Goal: Transaction & Acquisition: Obtain resource

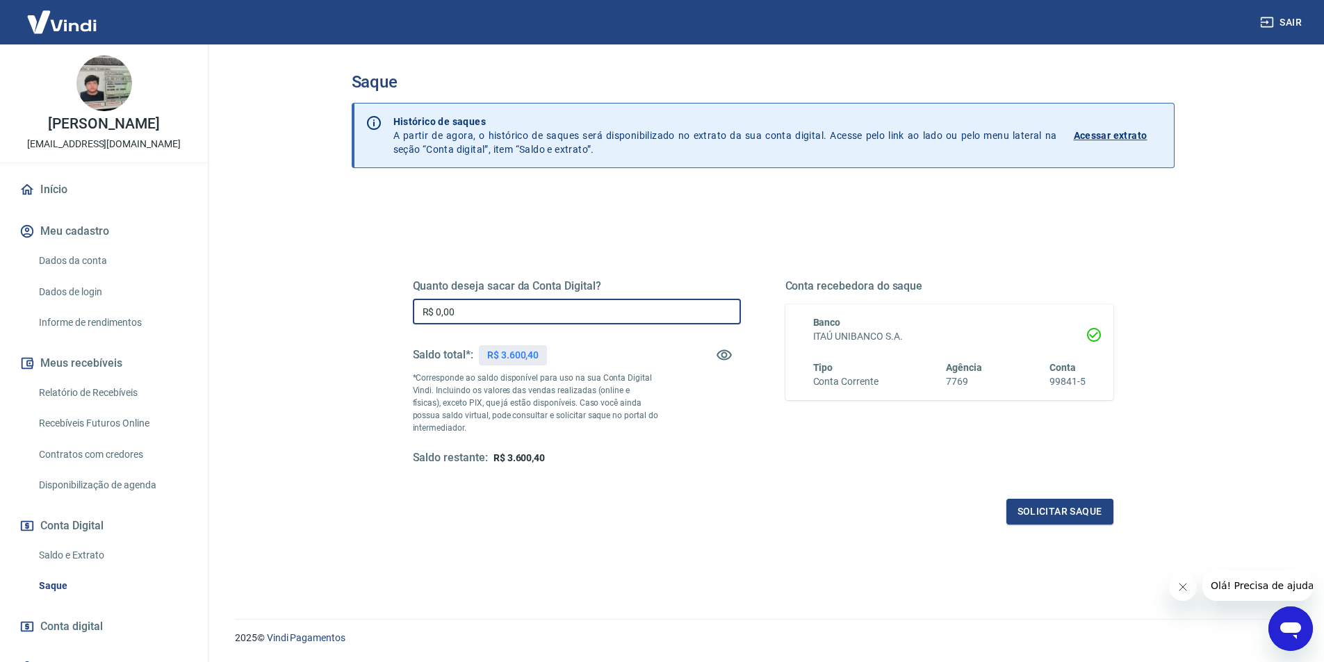
drag, startPoint x: 482, startPoint y: 313, endPoint x: 402, endPoint y: 312, distance: 79.2
click at [402, 312] on div "Quanto deseja sacar da Conta Digital? R$ 0,00 ​ Saldo total*: R$ 3.600,40 *Corr…" at bounding box center [763, 379] width 734 height 323
type input "R$ 3.600,40"
click at [1014, 511] on button "Solicitar saque" at bounding box center [1060, 512] width 107 height 26
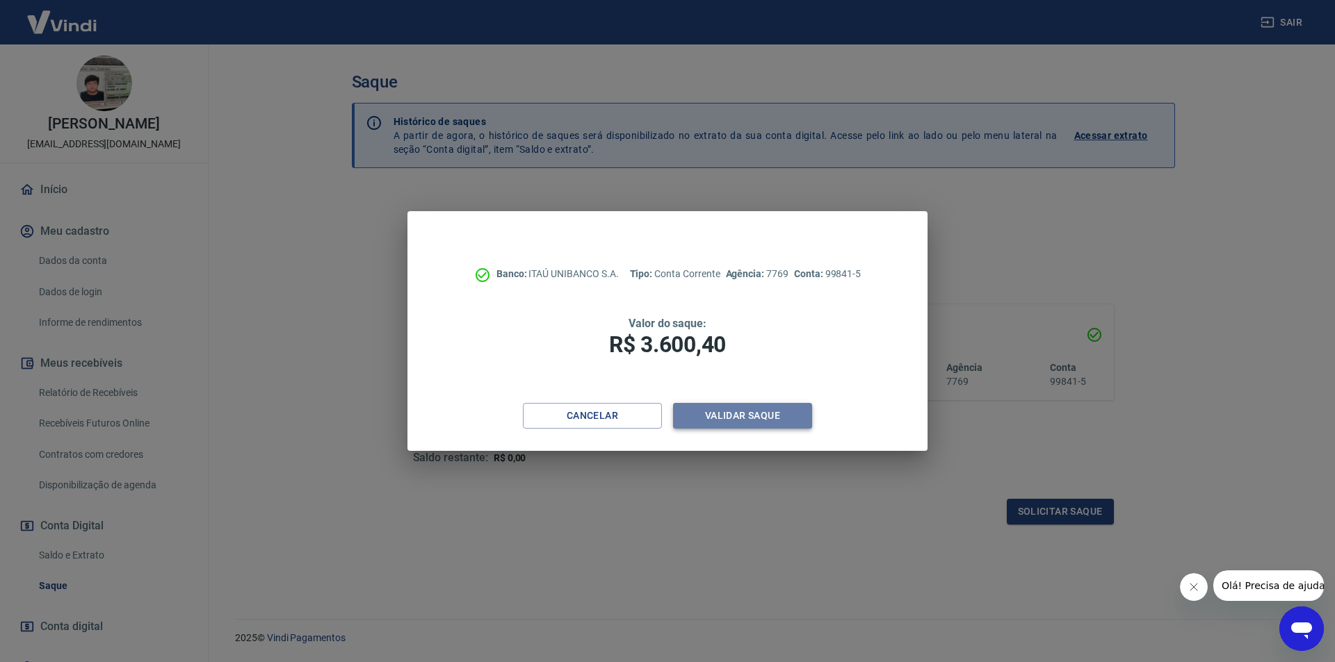
click at [751, 422] on button "Validar saque" at bounding box center [742, 416] width 139 height 26
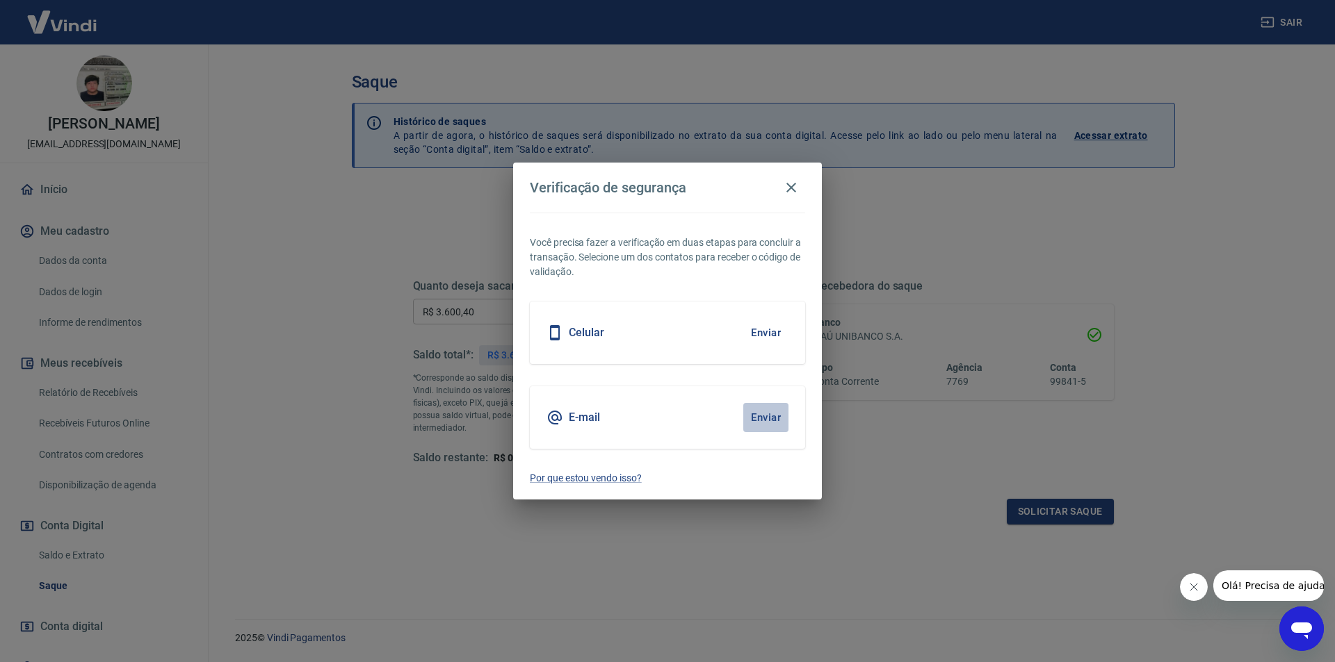
click at [757, 421] on button "Enviar" at bounding box center [765, 417] width 45 height 29
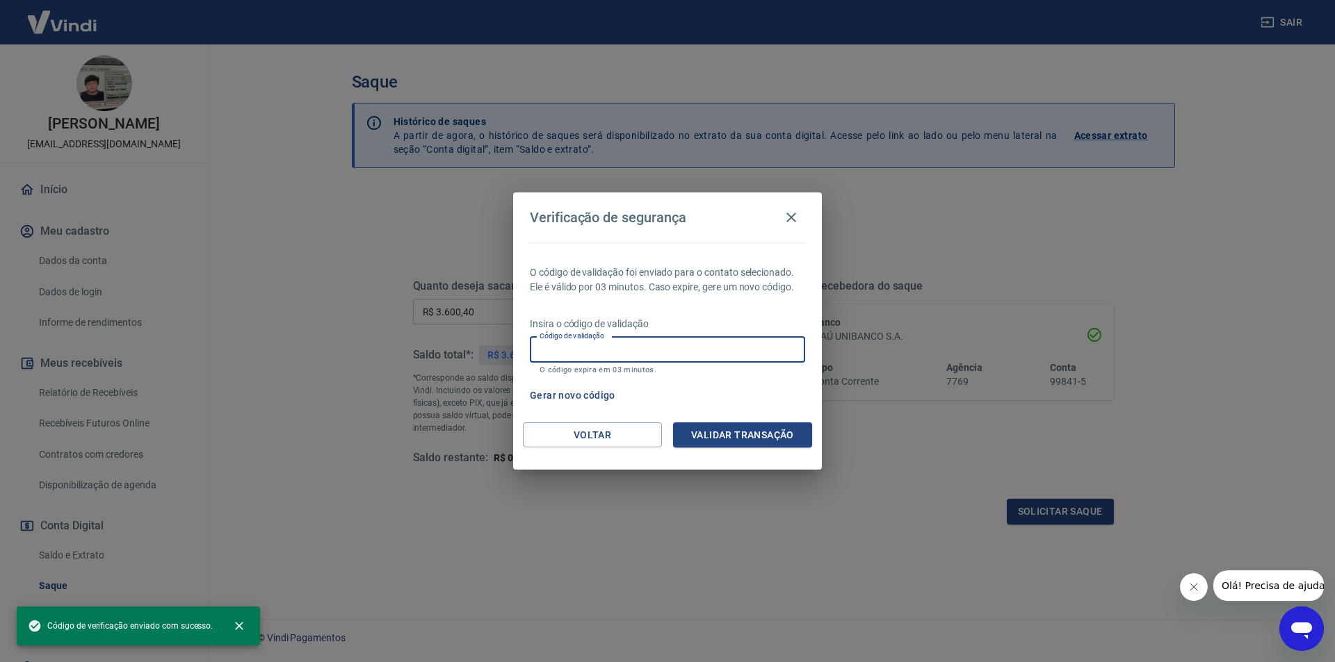
click at [618, 352] on input "Código de validação" at bounding box center [667, 350] width 275 height 26
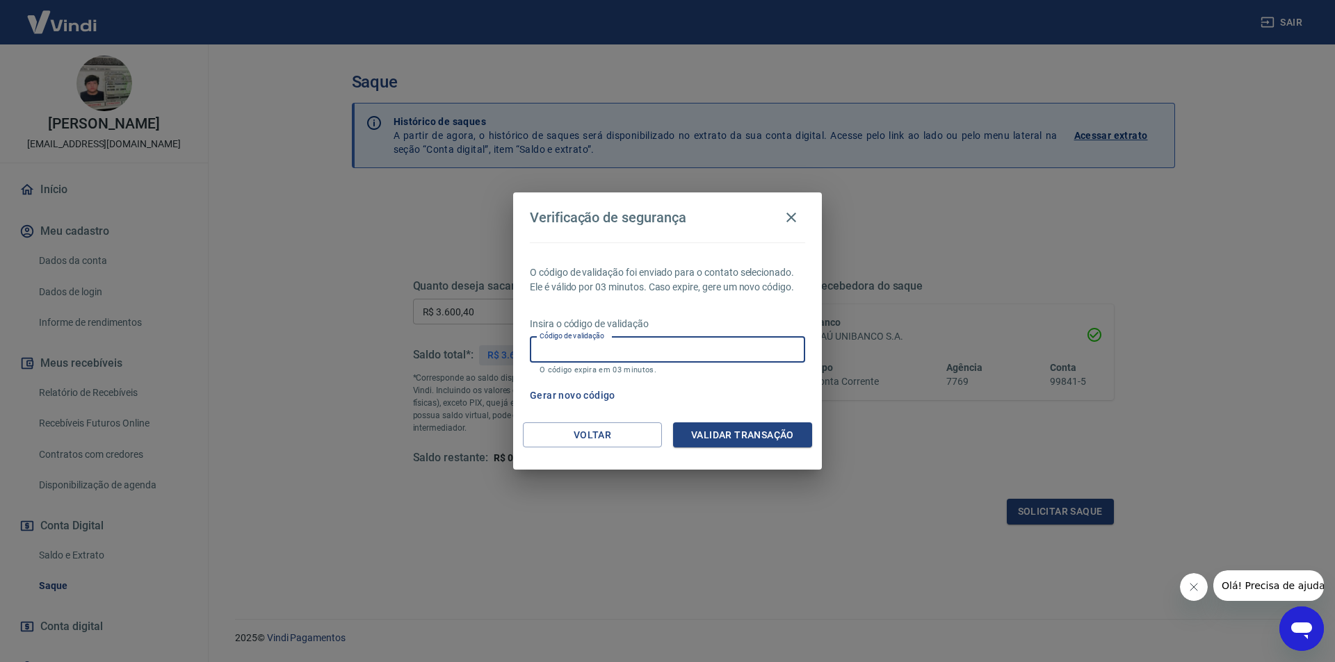
paste input "965430"
type input "965430"
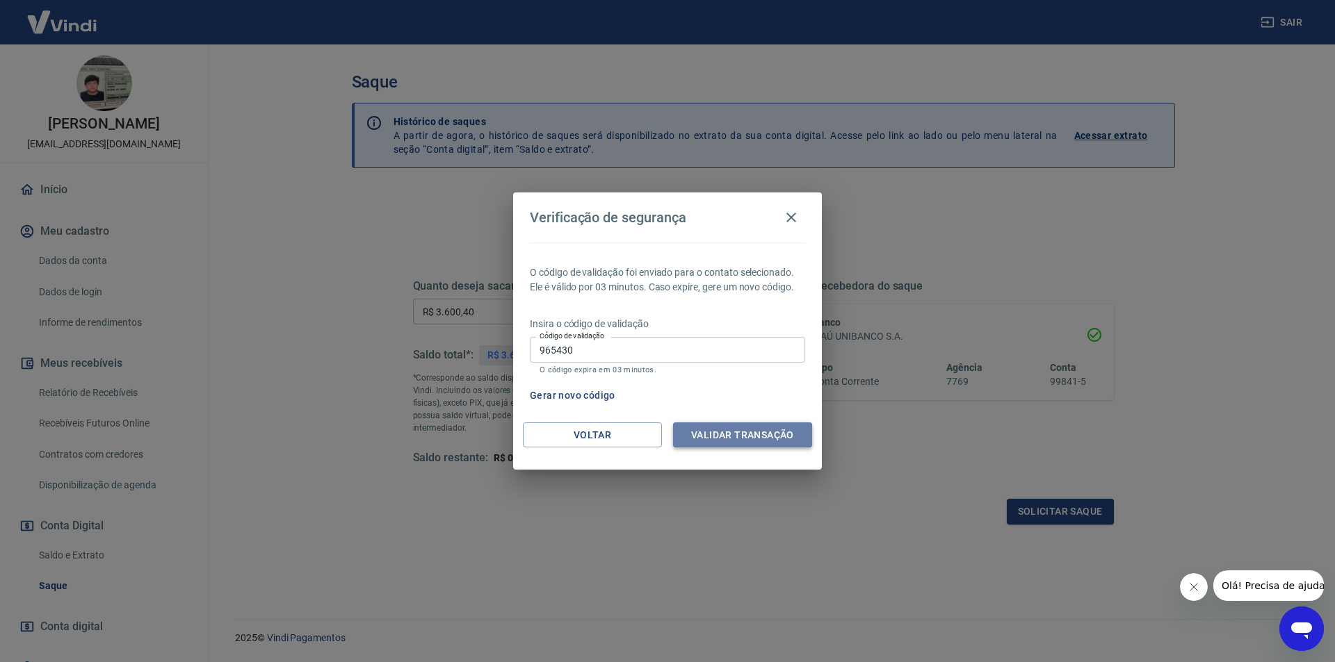
click at [733, 432] on button "Validar transação" at bounding box center [742, 436] width 139 height 26
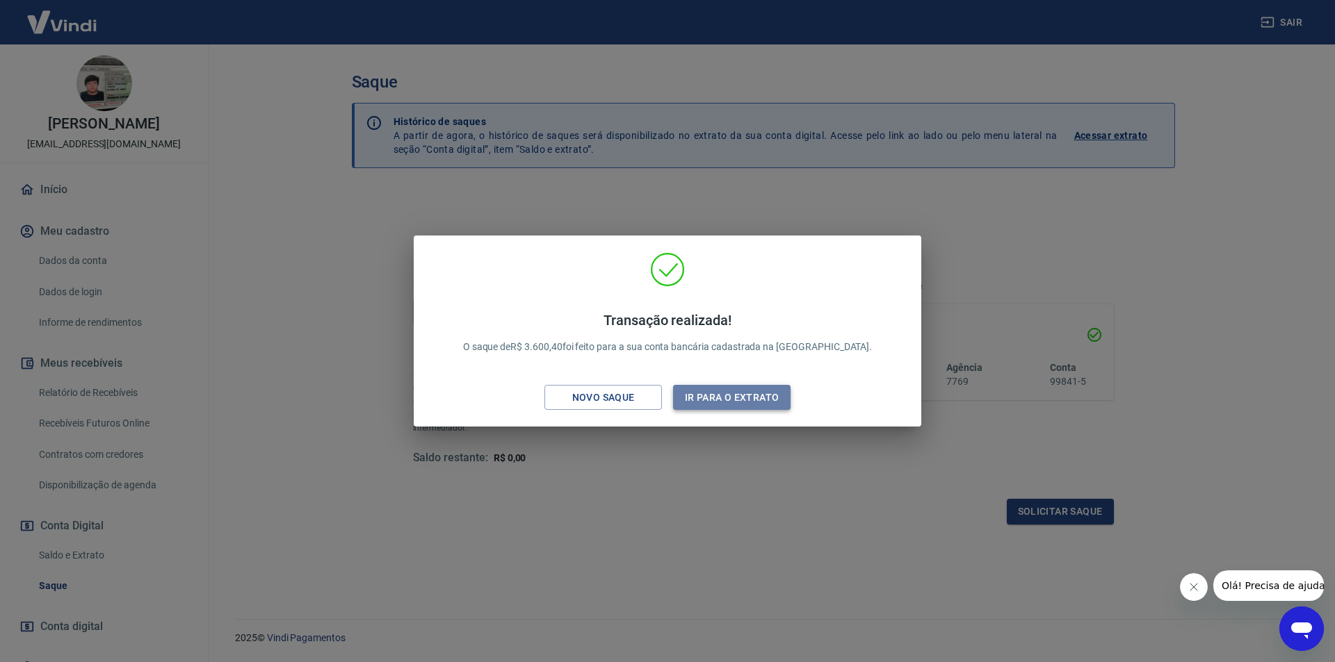
click at [725, 402] on button "Ir para o extrato" at bounding box center [731, 398] width 117 height 26
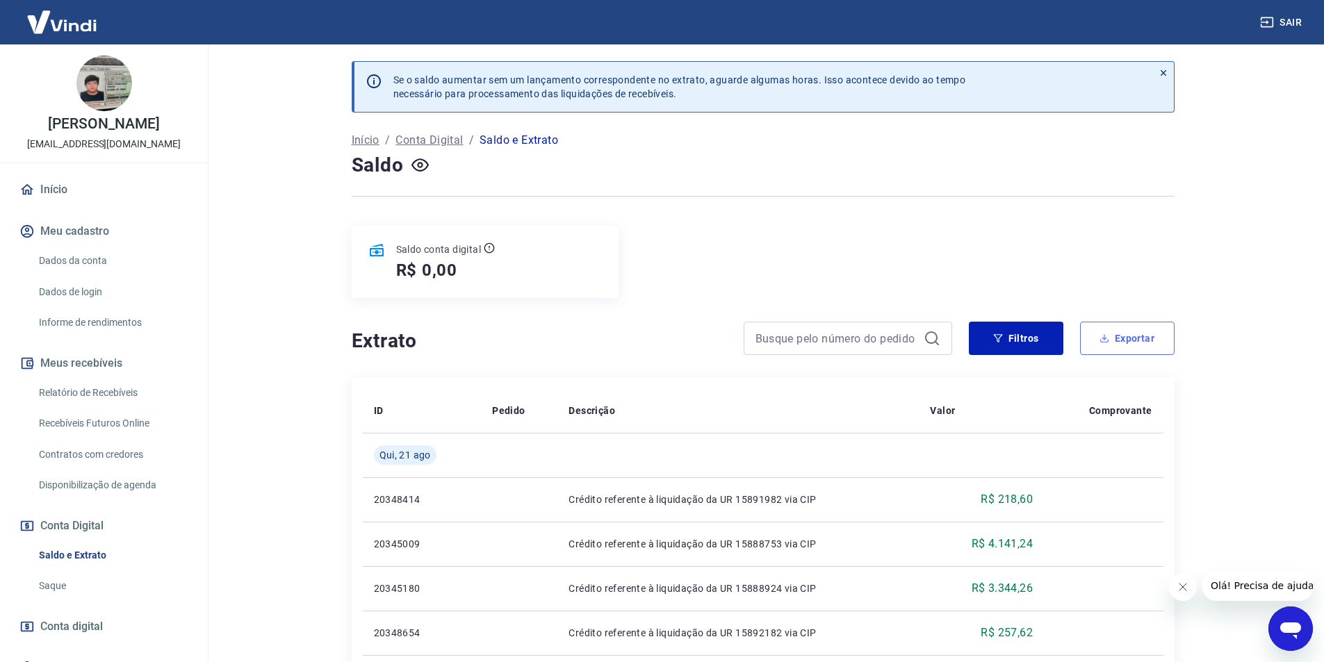
click at [1100, 341] on icon "button" at bounding box center [1105, 339] width 10 height 10
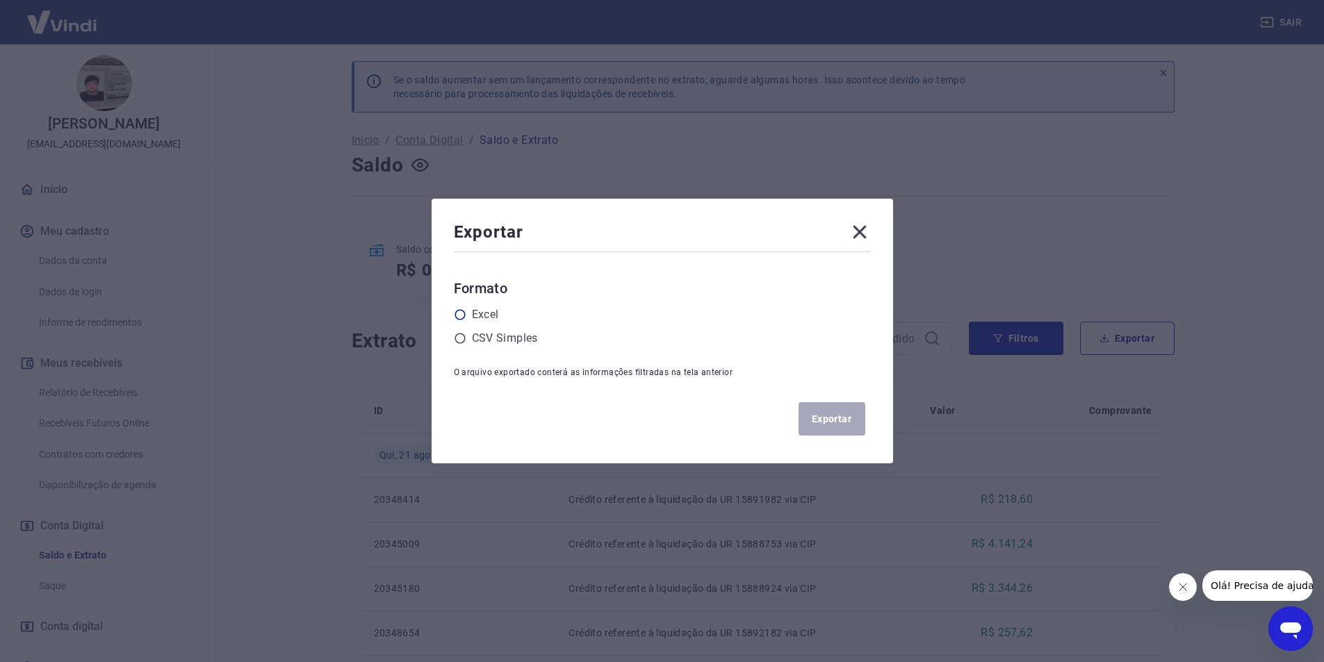
click at [489, 312] on label "Excel" at bounding box center [485, 315] width 27 height 17
click at [0, 0] on input "radio" at bounding box center [0, 0] width 0 height 0
click at [830, 414] on button "Exportar" at bounding box center [832, 418] width 67 height 33
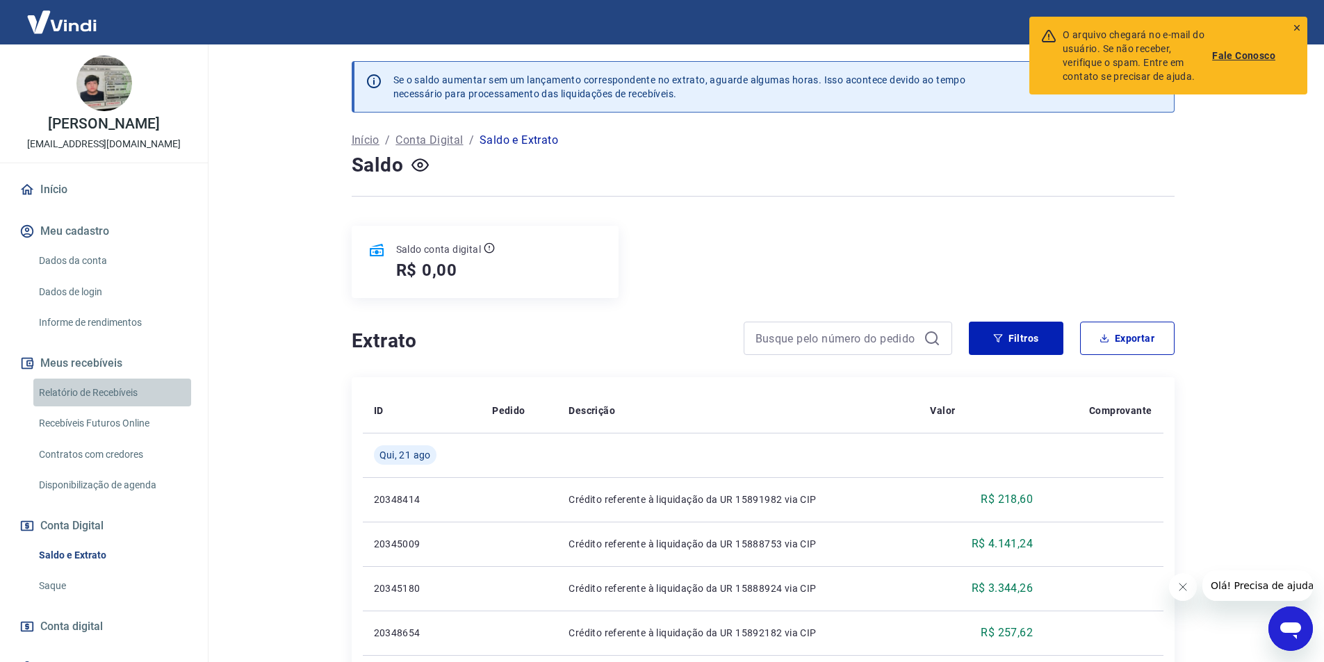
click at [117, 389] on link "Relatório de Recebíveis" at bounding box center [112, 393] width 158 height 29
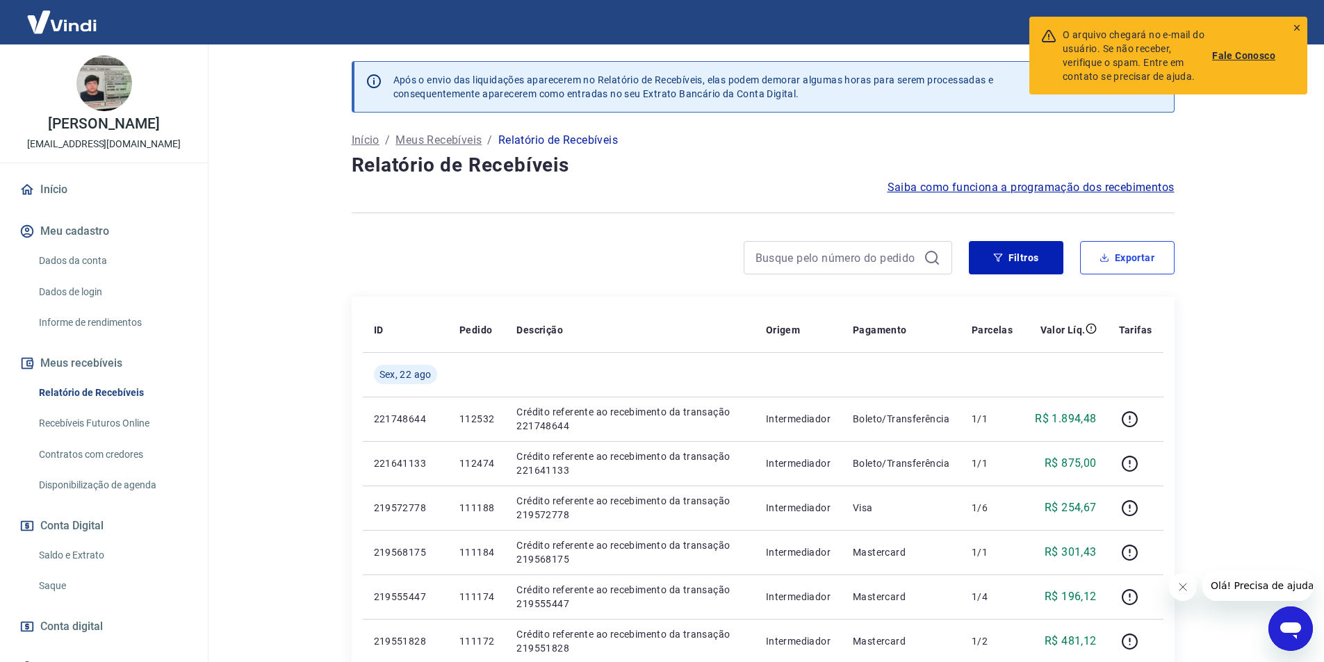
click at [1116, 261] on button "Exportar" at bounding box center [1127, 257] width 95 height 33
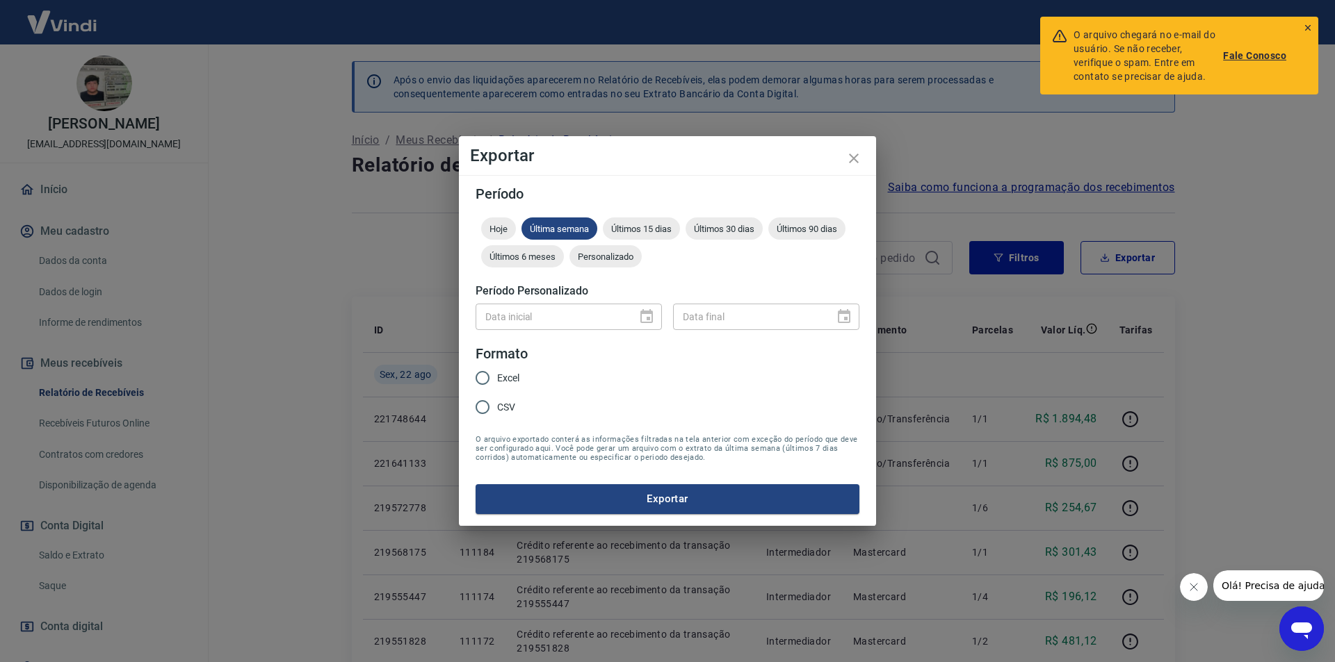
click at [498, 373] on span "Excel" at bounding box center [508, 378] width 22 height 15
click at [497, 373] on input "Excel" at bounding box center [482, 378] width 29 height 29
radio input "true"
click at [646, 232] on span "Últimos 15 dias" at bounding box center [641, 229] width 77 height 10
click at [581, 496] on button "Exportar" at bounding box center [667, 499] width 384 height 29
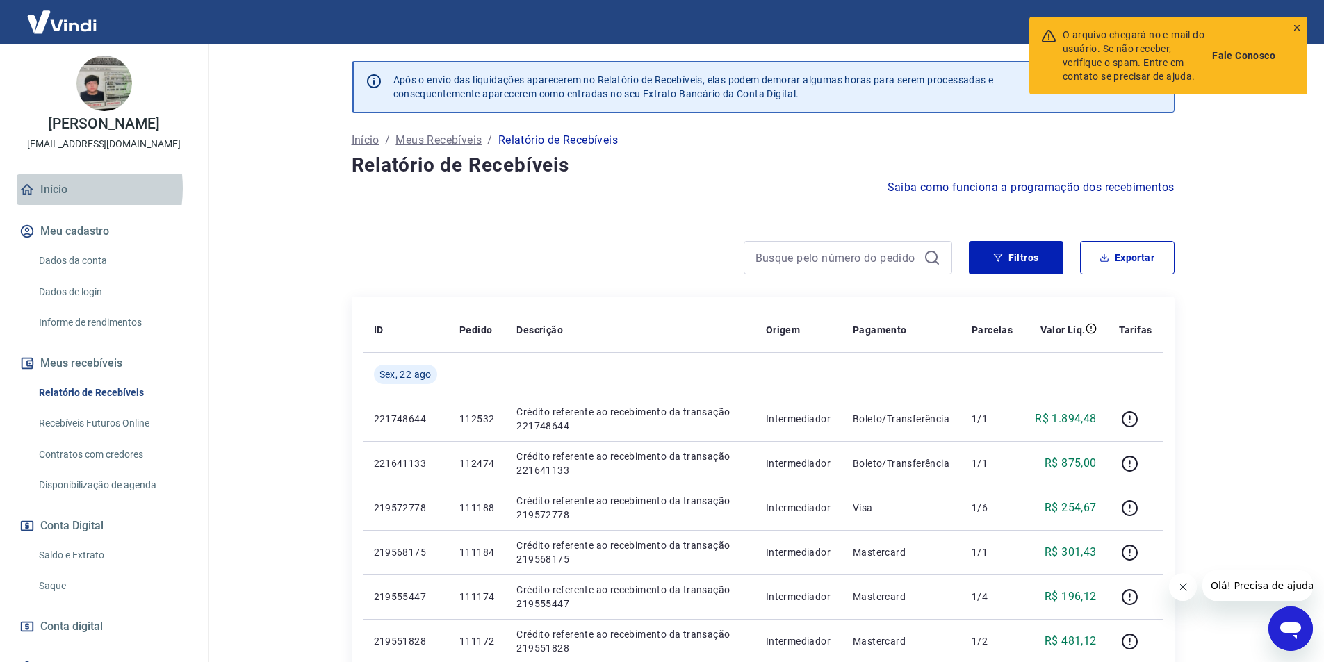
click at [53, 188] on link "Início" at bounding box center [104, 189] width 174 height 31
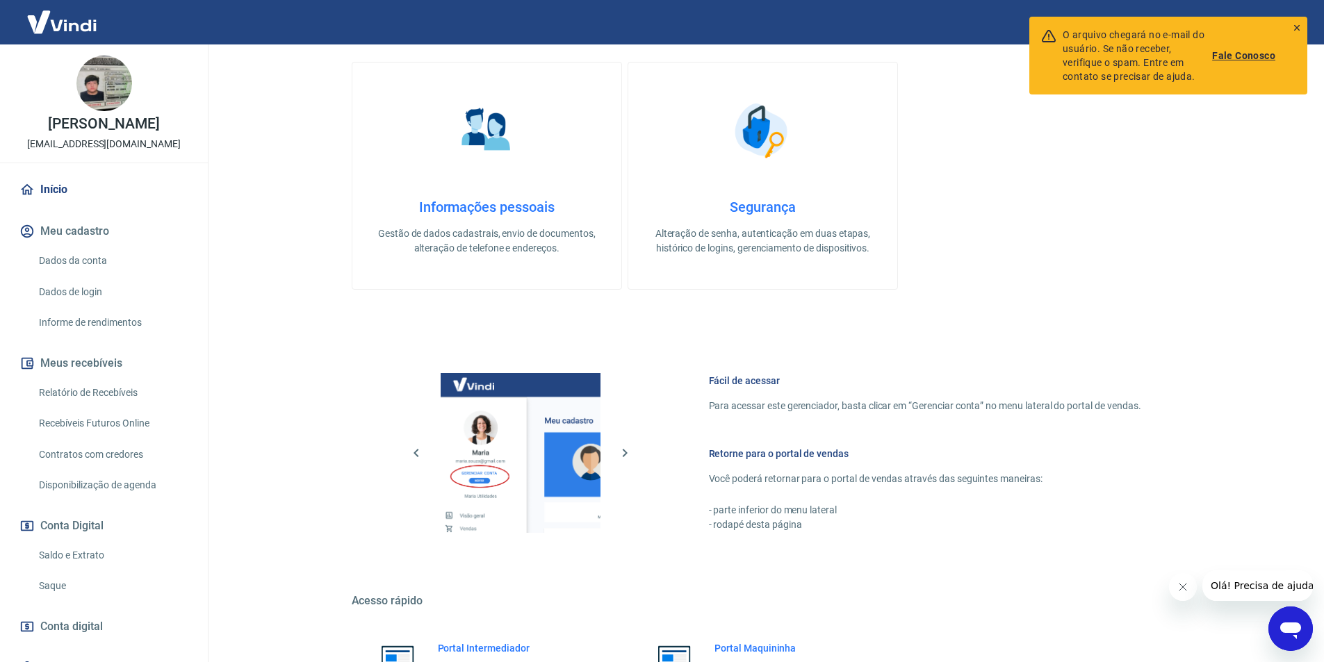
scroll to position [421, 0]
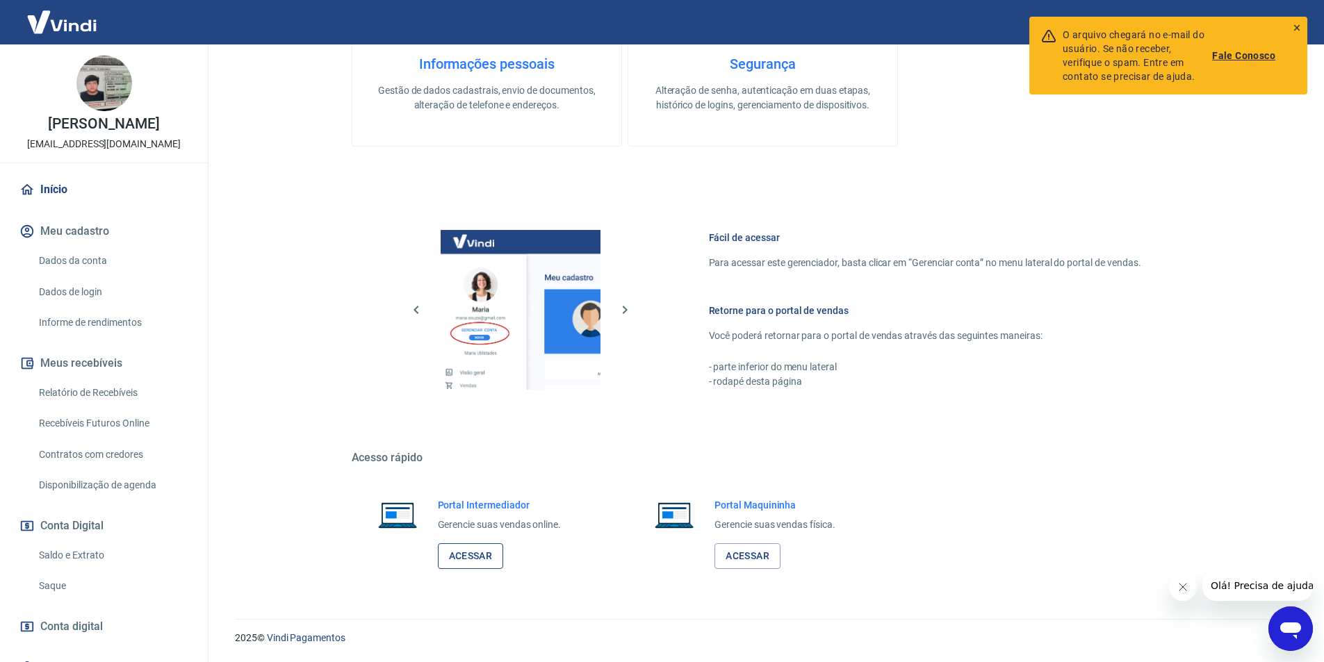
click at [464, 554] on link "Acessar" at bounding box center [471, 557] width 66 height 26
